Goal: Navigation & Orientation: Find specific page/section

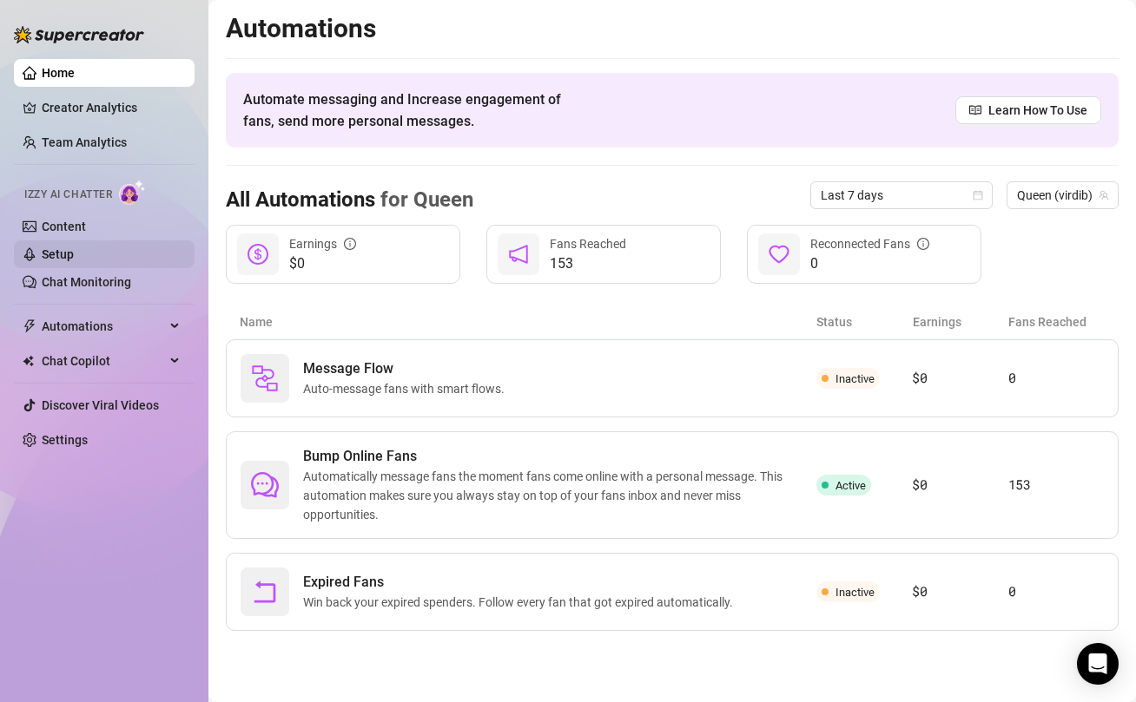
click at [74, 254] on link "Setup" at bounding box center [58, 254] width 32 height 14
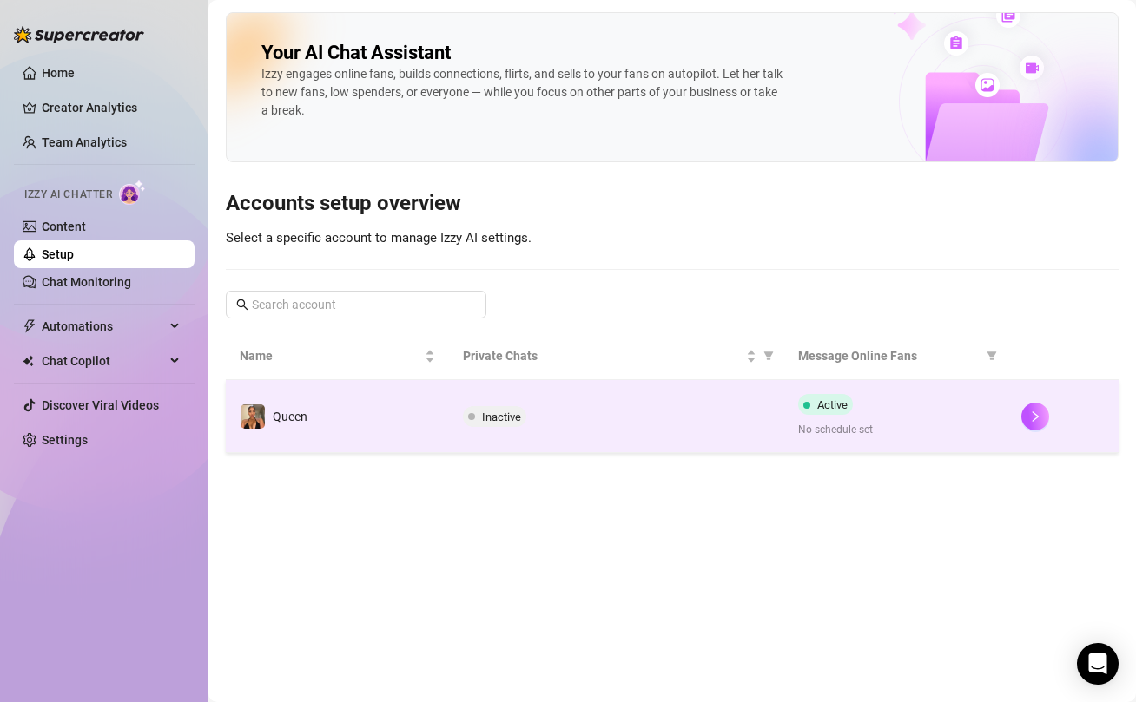
click at [588, 421] on div "Inactive" at bounding box center [616, 416] width 307 height 21
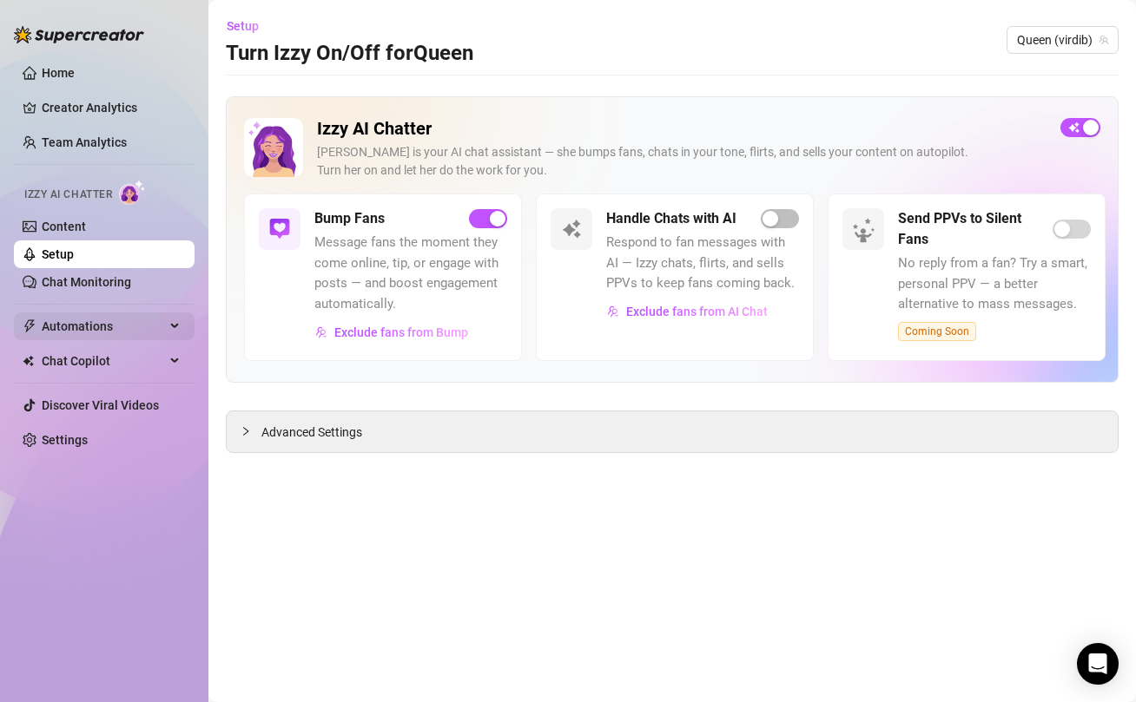
click at [70, 336] on span "Automations" at bounding box center [103, 327] width 123 height 28
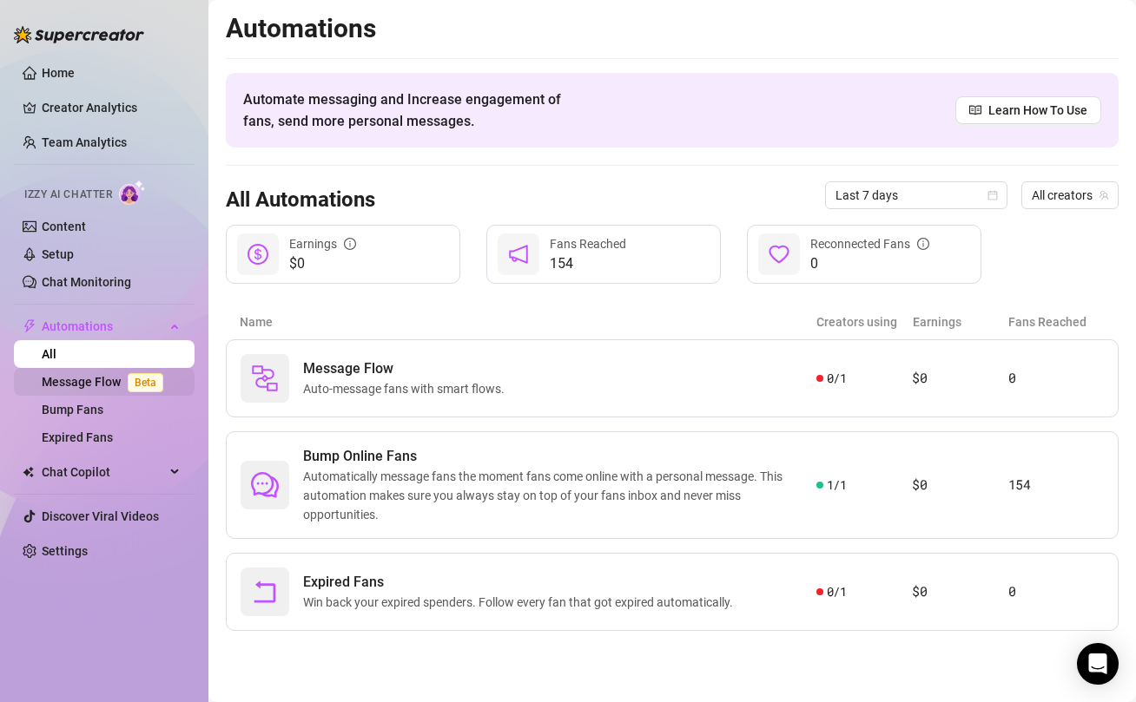
click at [90, 385] on link "Message Flow Beta" at bounding box center [106, 382] width 128 height 14
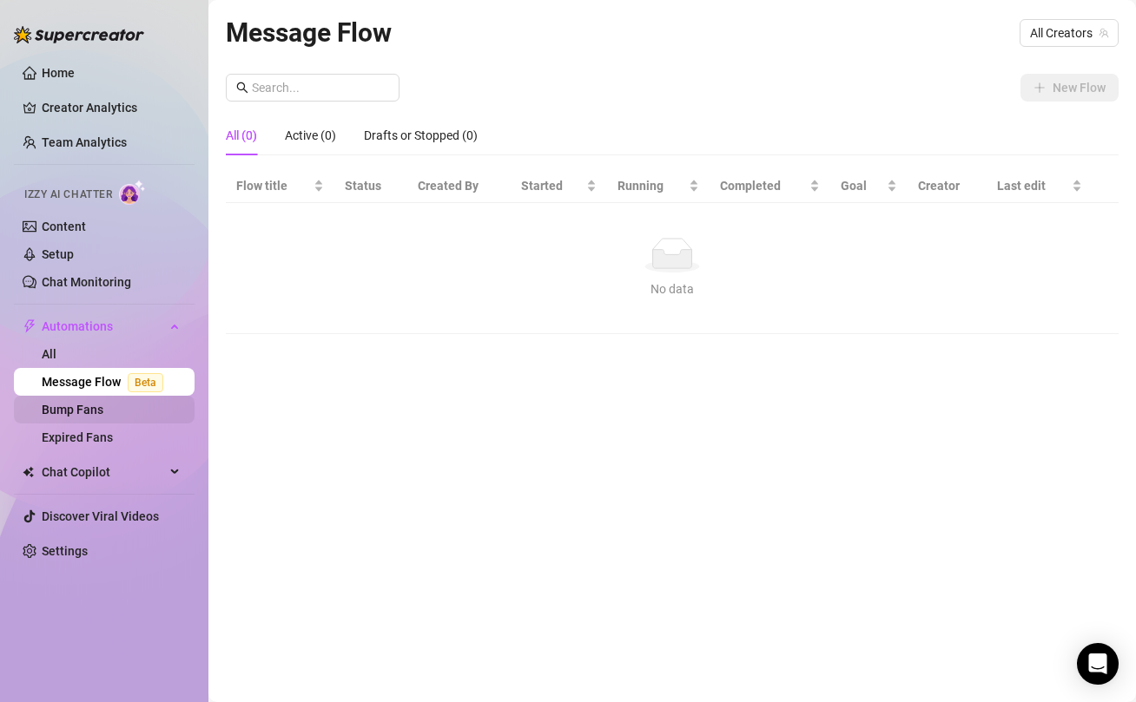
click at [98, 413] on link "Bump Fans" at bounding box center [73, 410] width 62 height 14
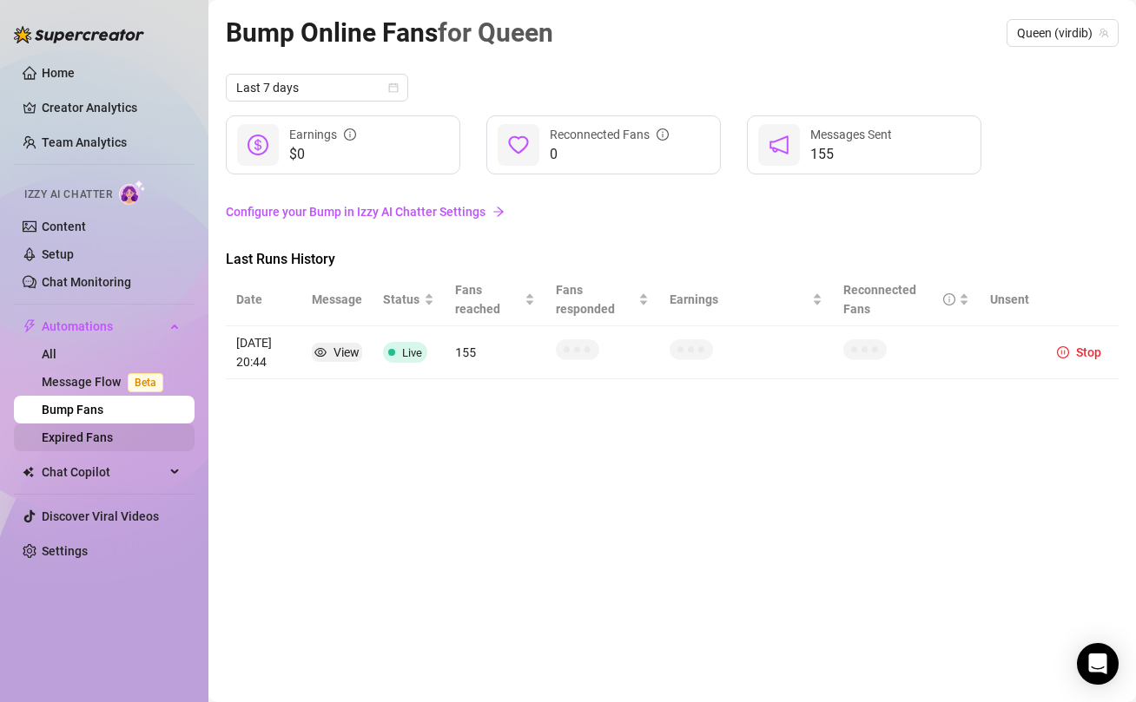
click at [90, 439] on link "Expired Fans" at bounding box center [77, 438] width 71 height 14
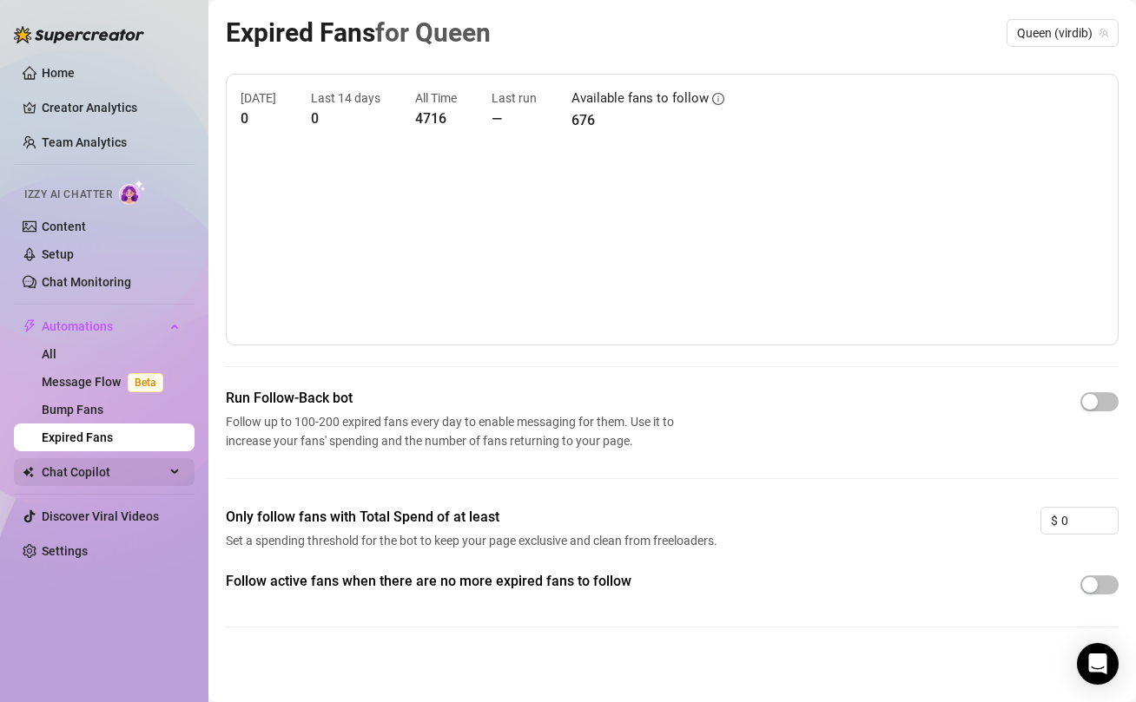
click at [101, 470] on span "Chat Copilot" at bounding box center [103, 472] width 123 height 28
